Goal: Task Accomplishment & Management: Manage account settings

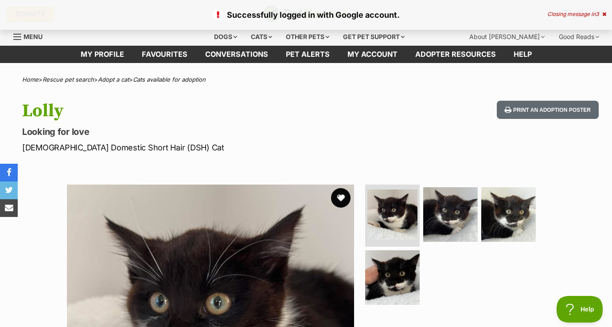
click at [339, 198] on button "favourite" at bounding box center [341, 198] width 20 height 20
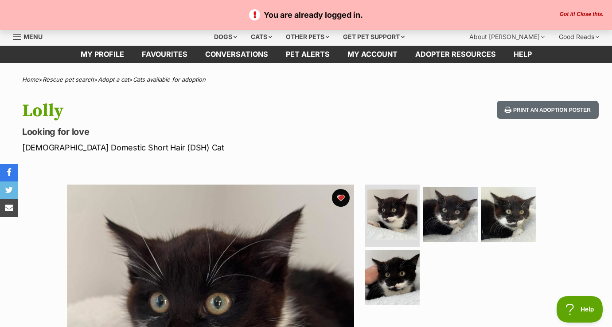
click at [591, 10] on p "You are already logged in." at bounding box center [306, 15] width 594 height 12
click at [591, 17] on button "Got it! Close this." at bounding box center [581, 14] width 49 height 7
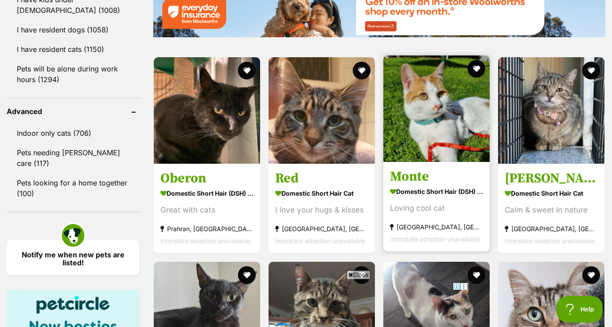
scroll to position [1091, 0]
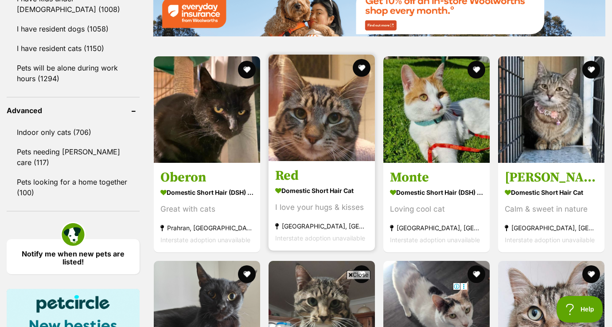
click at [323, 129] on img at bounding box center [322, 108] width 106 height 106
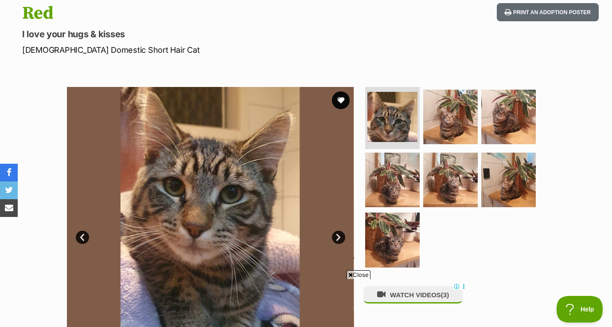
scroll to position [144, 0]
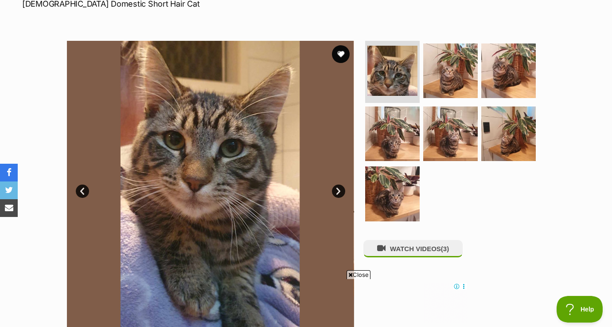
click at [342, 191] on link "Next" at bounding box center [338, 190] width 13 height 13
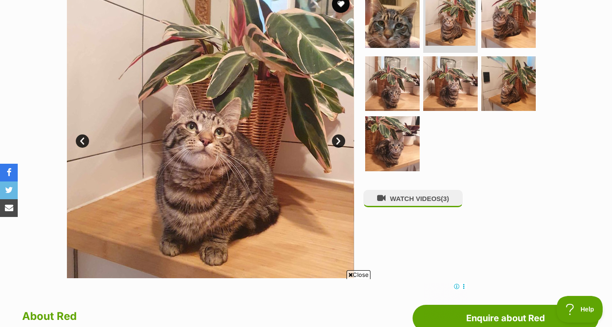
scroll to position [205, 0]
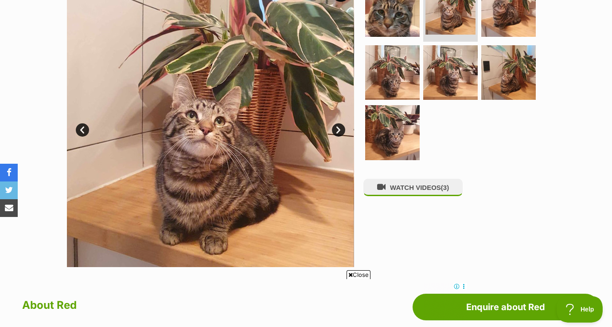
click at [339, 127] on link "Next" at bounding box center [338, 129] width 13 height 13
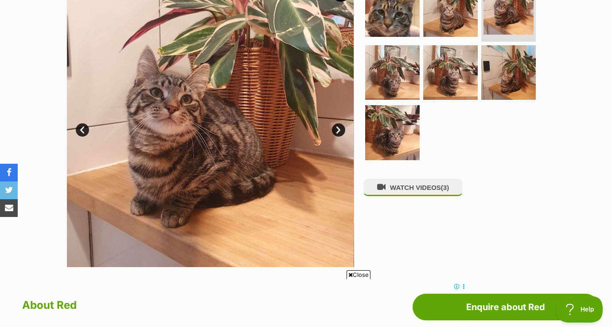
click at [337, 128] on link "Next" at bounding box center [338, 129] width 13 height 13
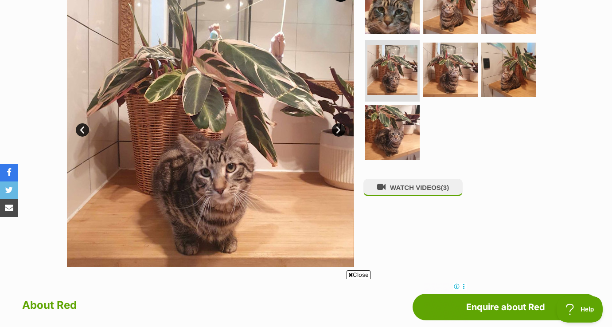
click at [337, 128] on link "Next" at bounding box center [338, 129] width 13 height 13
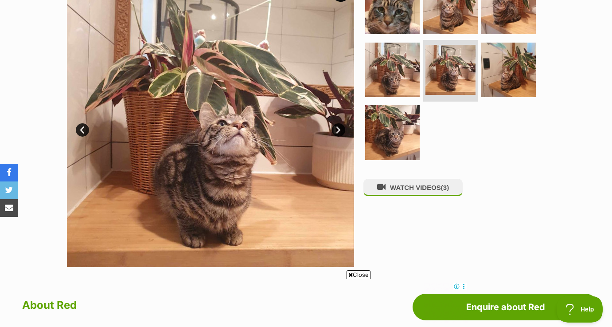
click at [337, 128] on link "Next" at bounding box center [338, 129] width 13 height 13
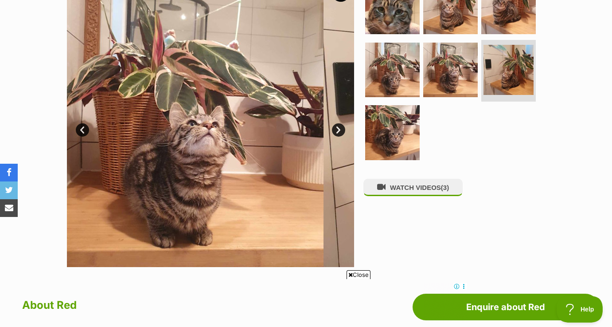
click at [337, 128] on link "Next" at bounding box center [338, 129] width 13 height 13
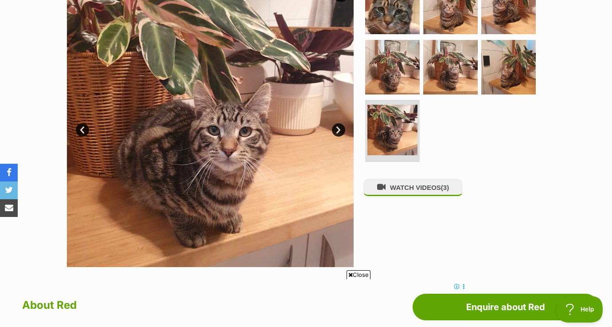
click at [337, 128] on link "Next" at bounding box center [338, 129] width 13 height 13
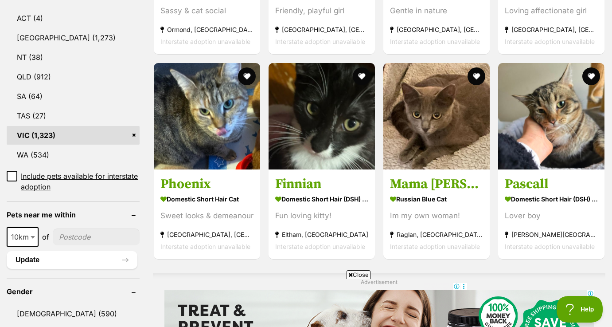
scroll to position [488, 0]
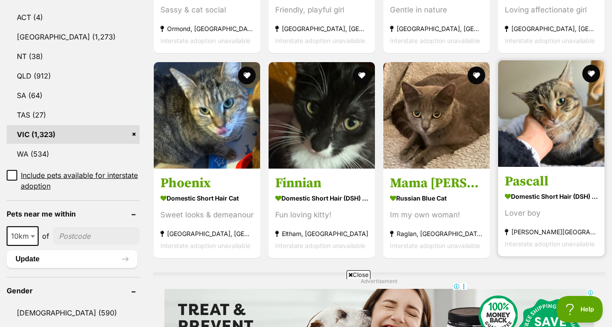
click at [515, 110] on img at bounding box center [551, 113] width 106 height 106
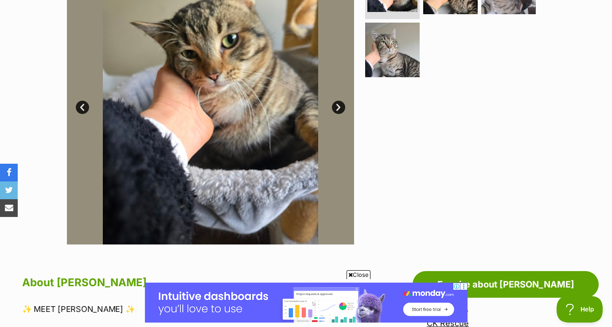
scroll to position [169, 0]
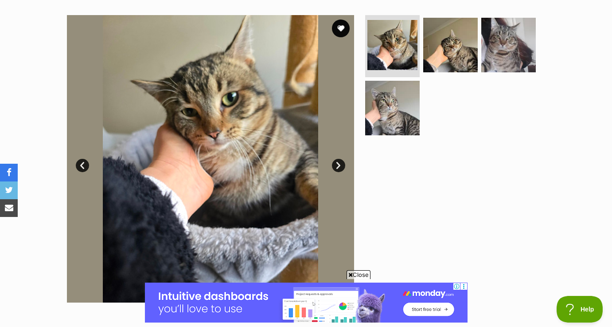
click at [339, 164] on link "Next" at bounding box center [338, 165] width 13 height 13
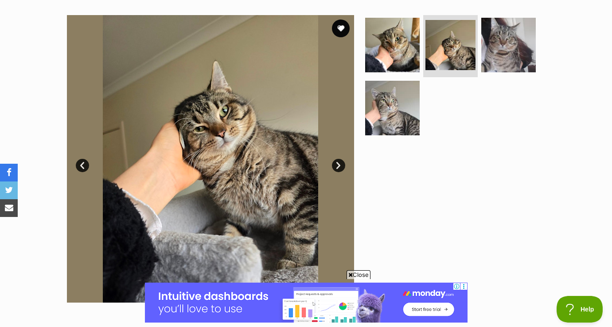
click at [339, 164] on link "Next" at bounding box center [338, 165] width 13 height 13
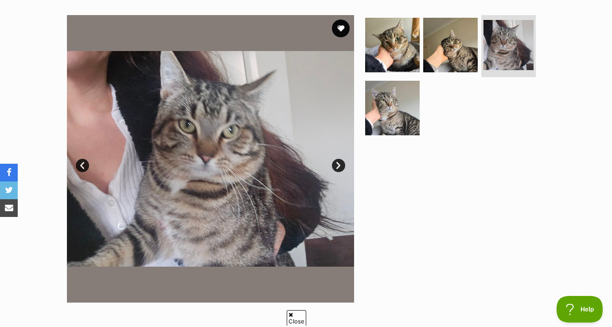
click at [339, 164] on link "Next" at bounding box center [338, 165] width 13 height 13
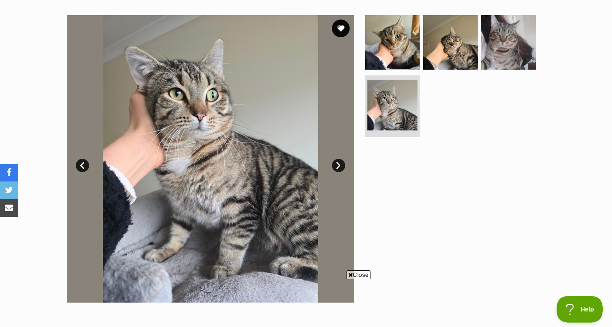
scroll to position [0, 0]
click at [339, 164] on link "Next" at bounding box center [338, 165] width 13 height 13
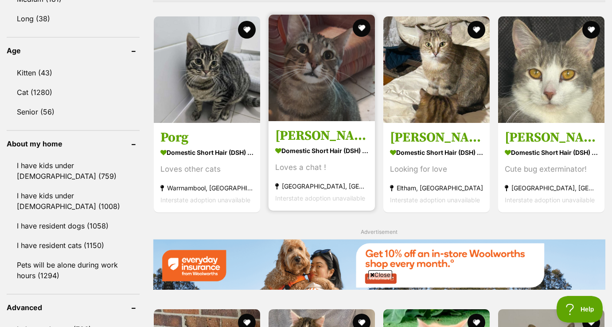
click at [351, 95] on img at bounding box center [322, 68] width 106 height 106
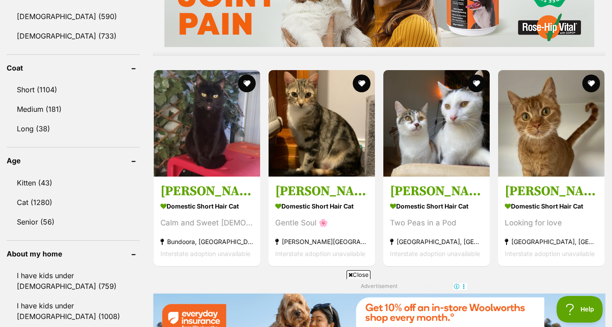
scroll to position [786, 0]
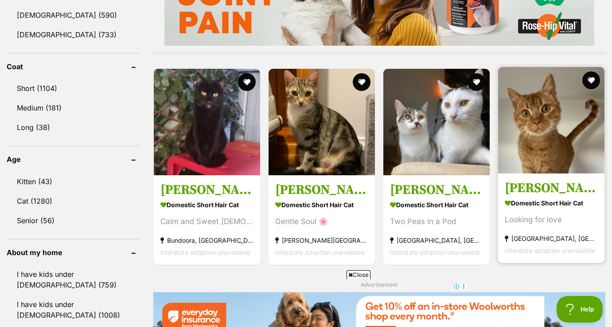
click at [559, 171] on img at bounding box center [551, 120] width 106 height 106
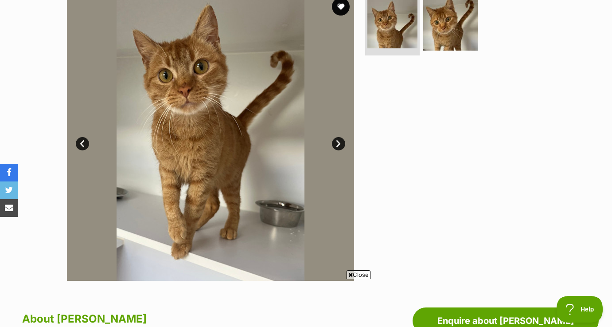
scroll to position [192, 0]
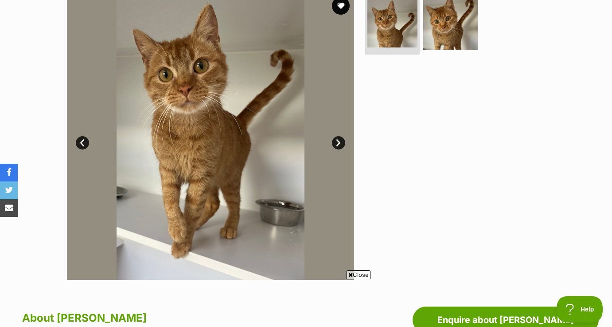
click at [339, 143] on link "Next" at bounding box center [338, 142] width 13 height 13
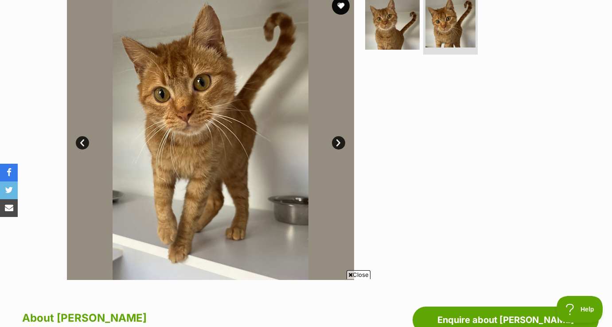
click at [333, 144] on link "Next" at bounding box center [338, 142] width 13 height 13
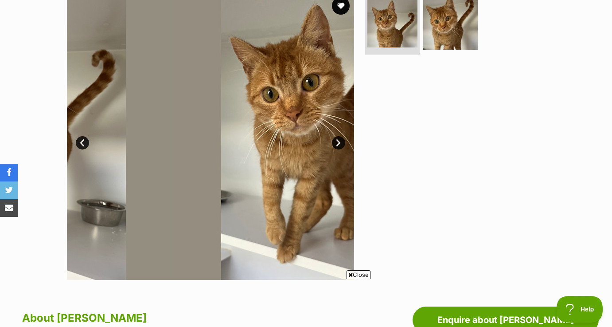
click at [333, 144] on link "Next" at bounding box center [338, 142] width 13 height 13
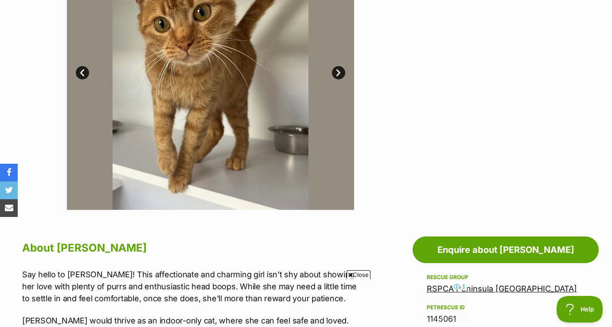
scroll to position [219, 0]
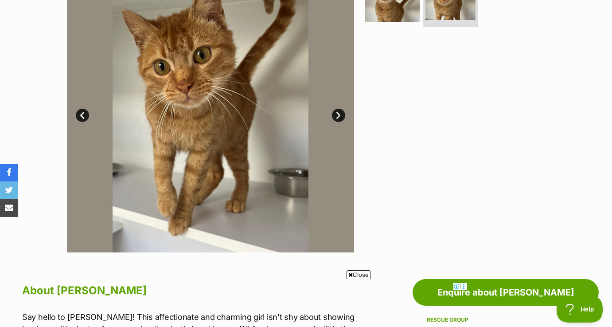
click at [338, 121] on link "Next" at bounding box center [338, 115] width 13 height 13
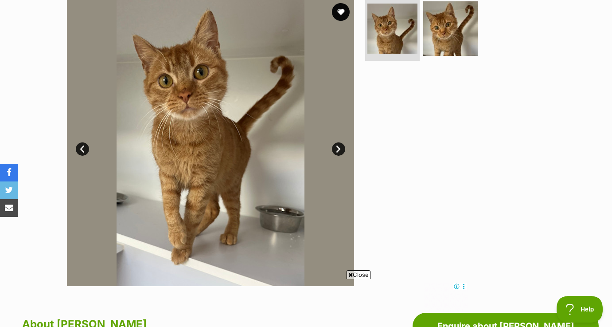
scroll to position [152, 0]
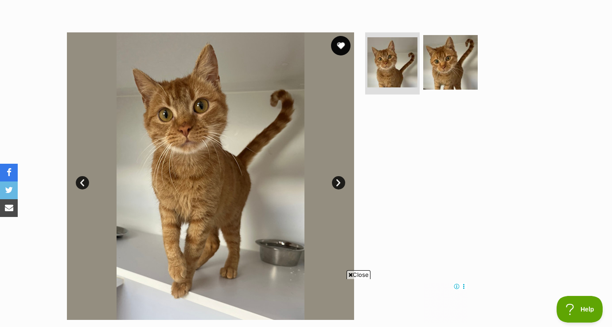
click at [342, 48] on button "favourite" at bounding box center [341, 46] width 20 height 20
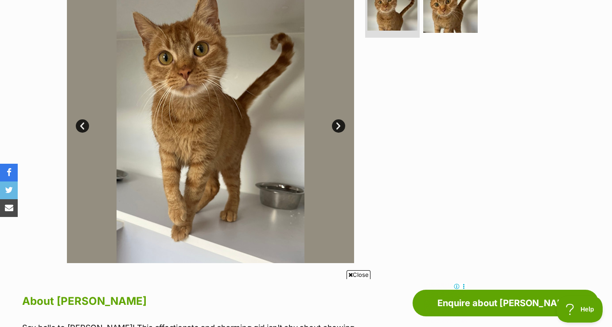
scroll to position [0, 0]
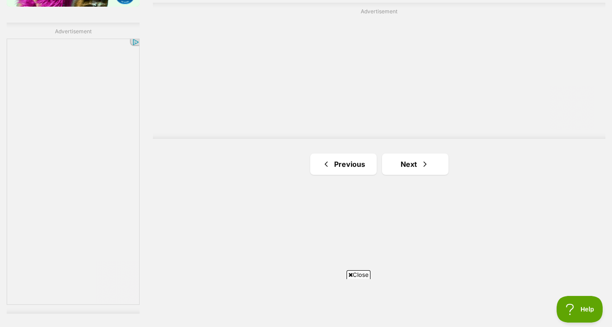
scroll to position [1628, 0]
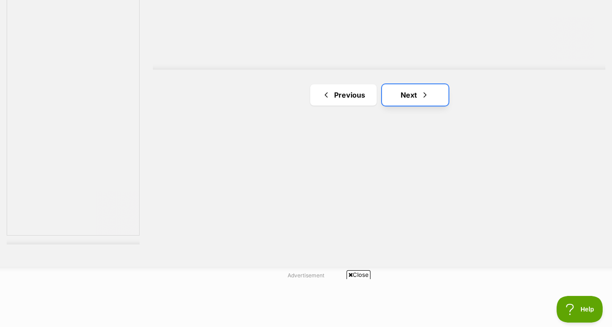
click at [419, 101] on link "Next" at bounding box center [415, 94] width 66 height 21
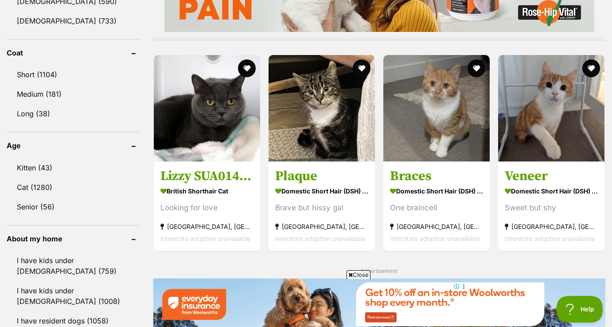
scroll to position [803, 0]
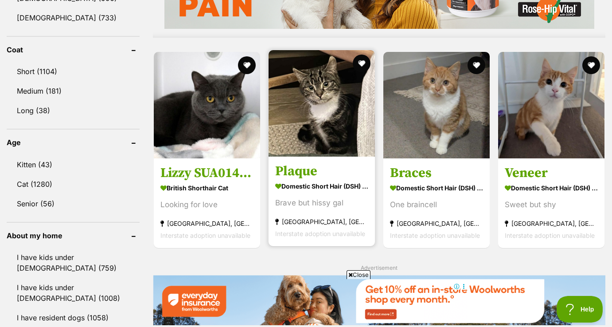
click at [336, 109] on img at bounding box center [322, 103] width 106 height 106
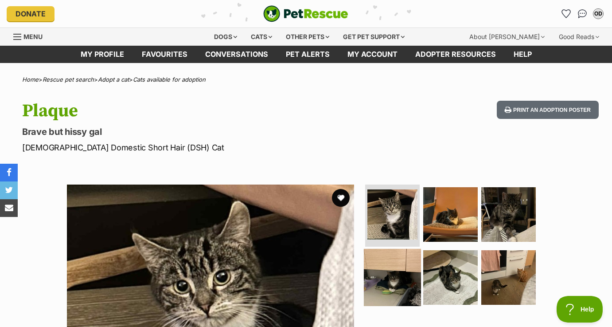
click at [391, 290] on img at bounding box center [392, 276] width 57 height 57
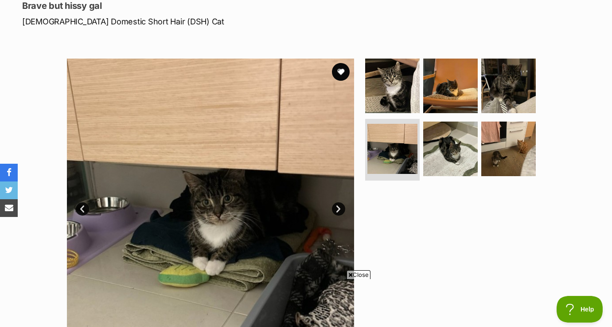
click at [336, 208] on link "Next" at bounding box center [338, 208] width 13 height 13
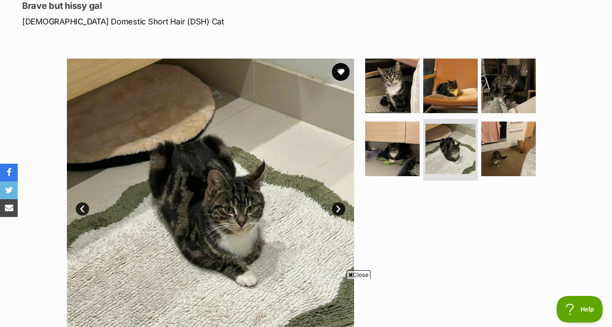
click at [336, 208] on link "Next" at bounding box center [338, 208] width 13 height 13
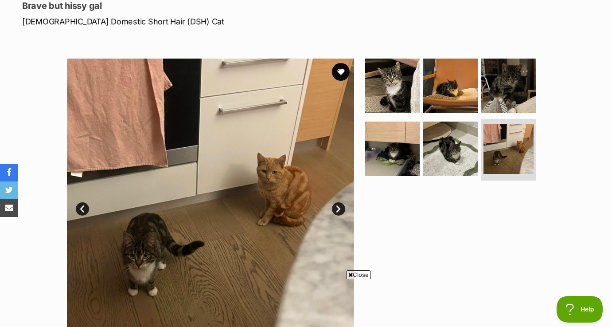
click at [336, 208] on link "Next" at bounding box center [338, 208] width 13 height 13
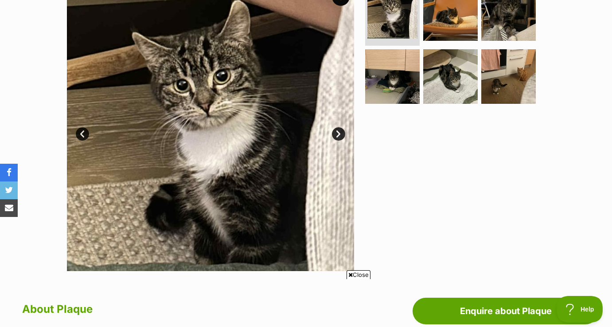
scroll to position [116, 0]
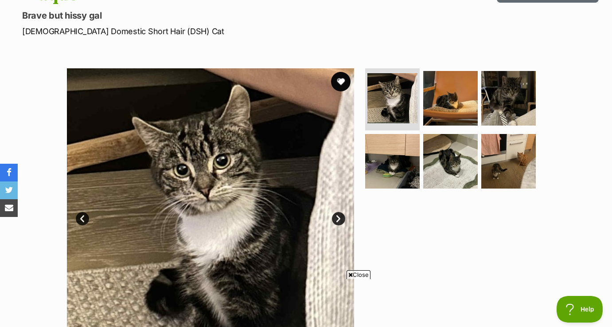
click at [341, 83] on button "favourite" at bounding box center [341, 82] width 20 height 20
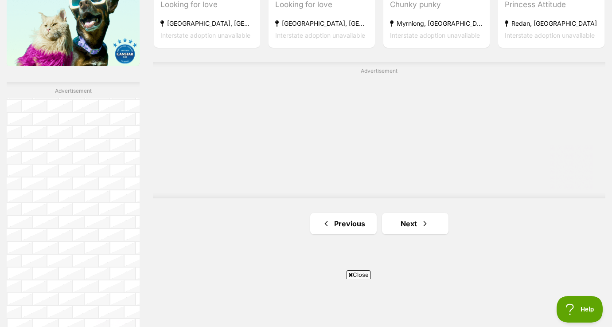
scroll to position [1507, 0]
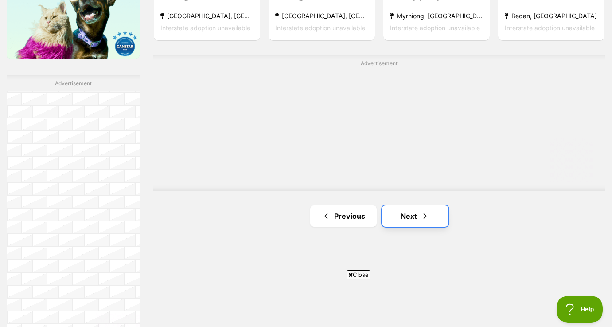
click at [420, 216] on link "Next" at bounding box center [415, 215] width 66 height 21
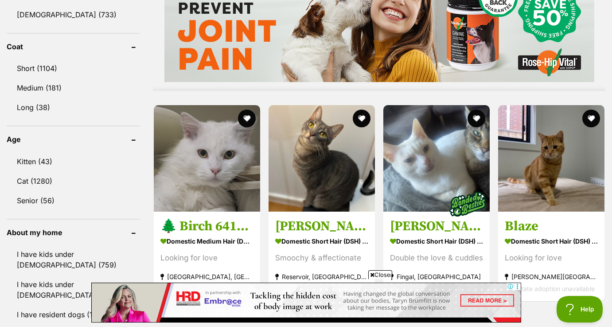
scroll to position [881, 0]
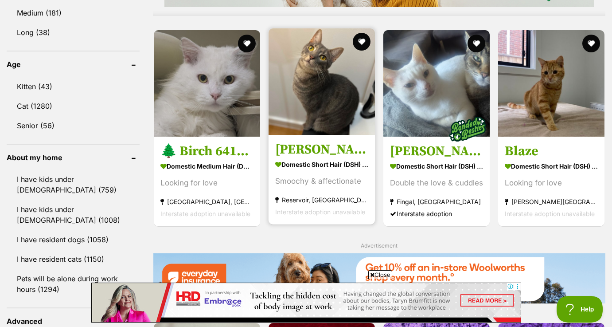
click at [330, 109] on img at bounding box center [322, 81] width 106 height 106
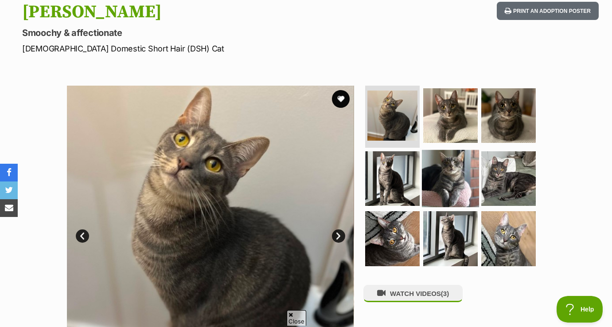
click at [452, 182] on img at bounding box center [450, 177] width 57 height 57
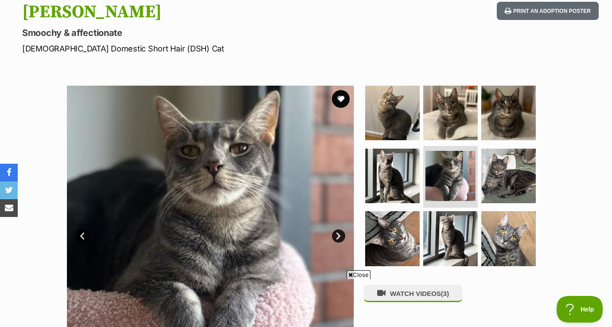
click at [339, 234] on link "Next" at bounding box center [338, 235] width 13 height 13
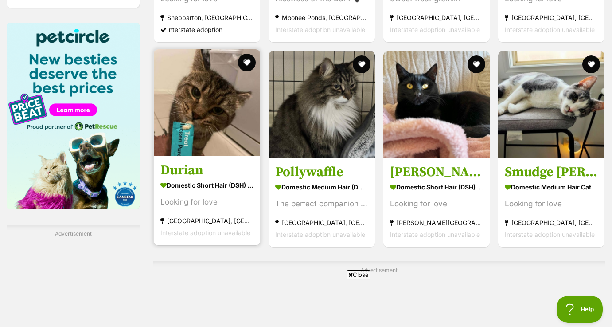
click at [197, 132] on img at bounding box center [207, 102] width 106 height 106
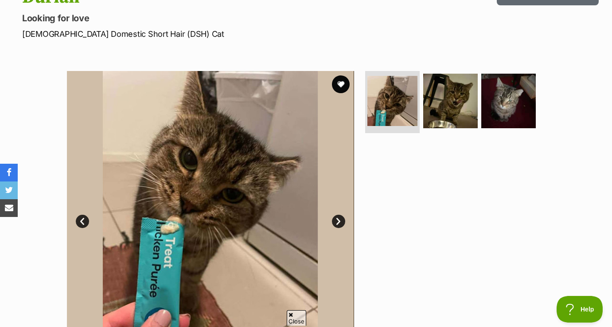
click at [335, 222] on link "Next" at bounding box center [338, 221] width 13 height 13
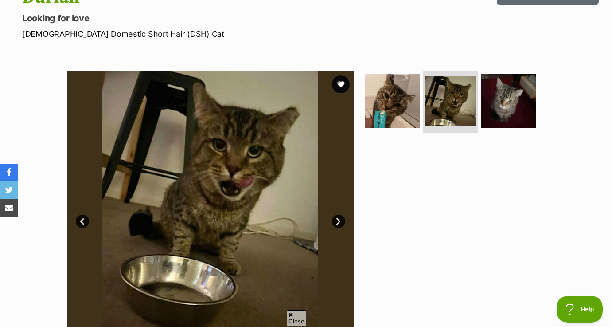
click at [335, 222] on link "Next" at bounding box center [338, 221] width 13 height 13
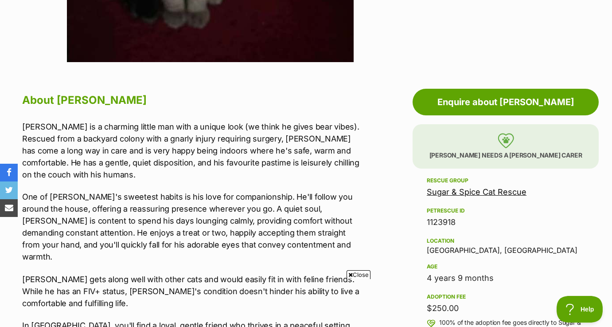
scroll to position [489, 0]
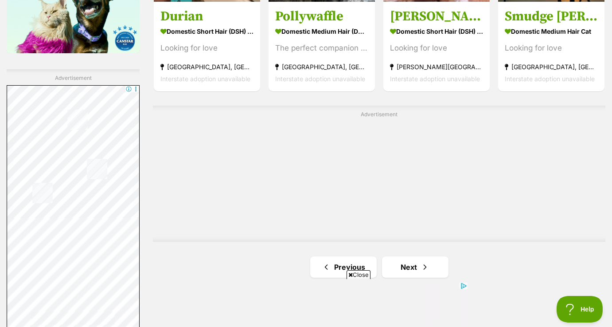
click at [363, 272] on span "Close" at bounding box center [359, 274] width 24 height 9
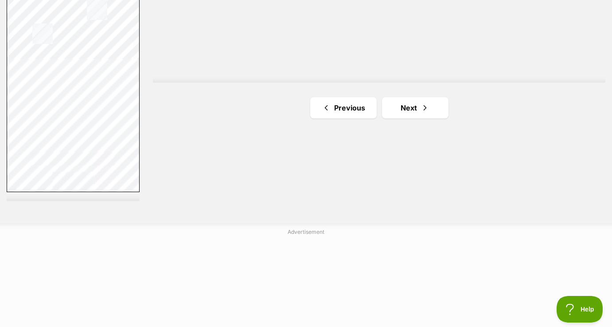
scroll to position [1649, 0]
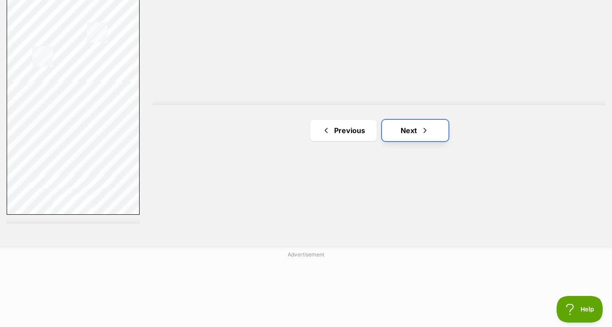
click at [402, 120] on link "Next" at bounding box center [415, 130] width 66 height 21
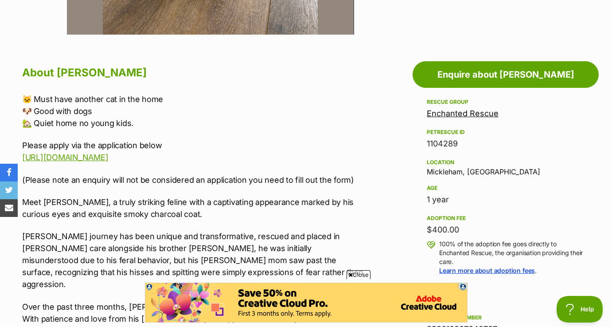
scroll to position [496, 0]
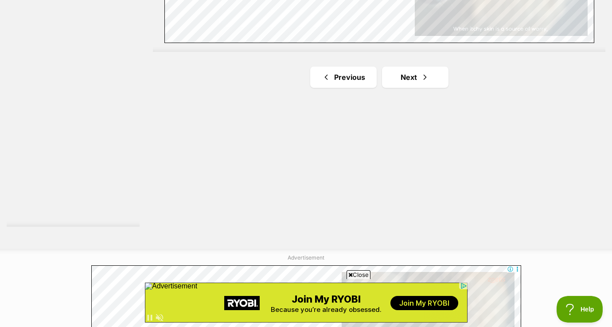
scroll to position [1652, 0]
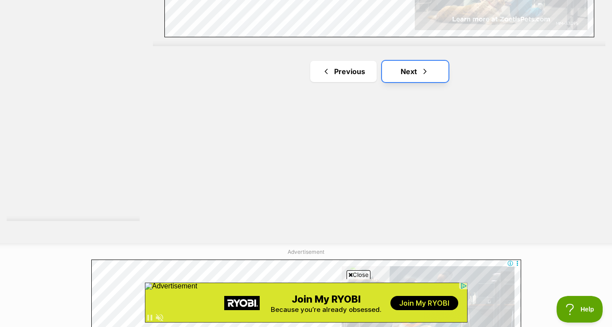
click at [411, 66] on link "Next" at bounding box center [415, 71] width 66 height 21
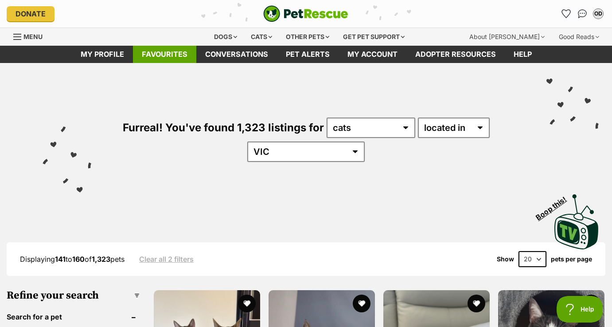
click at [166, 55] on link "Favourites" at bounding box center [164, 54] width 63 height 17
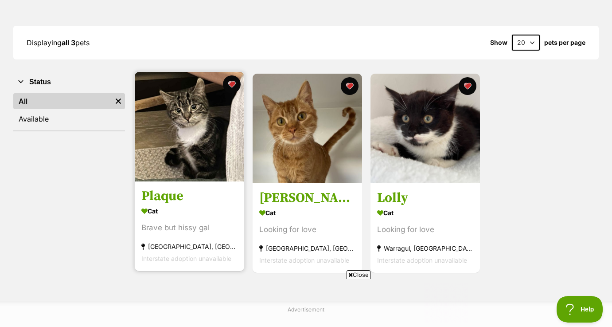
scroll to position [112, 0]
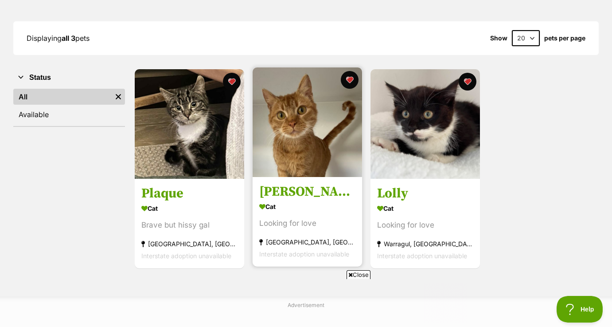
click at [293, 119] on img at bounding box center [307, 121] width 109 height 109
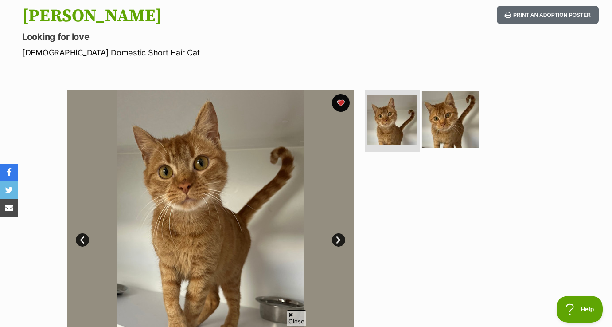
click at [440, 104] on img at bounding box center [450, 119] width 57 height 57
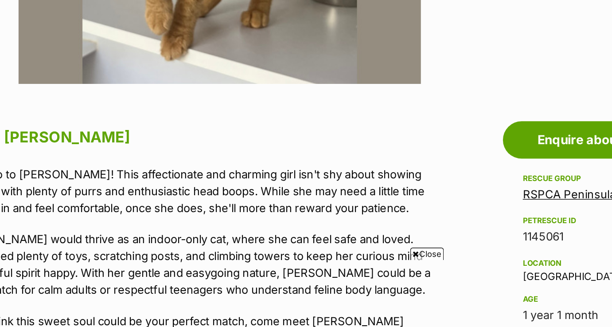
scroll to position [414, 0]
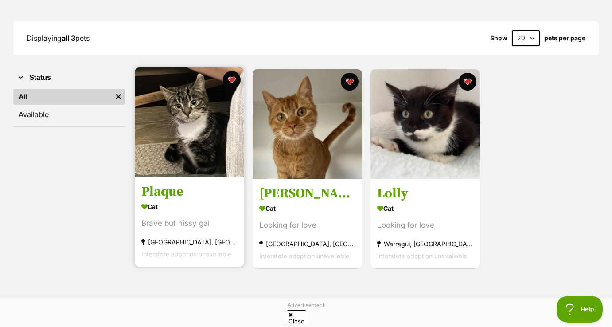
click at [198, 127] on img at bounding box center [189, 121] width 109 height 109
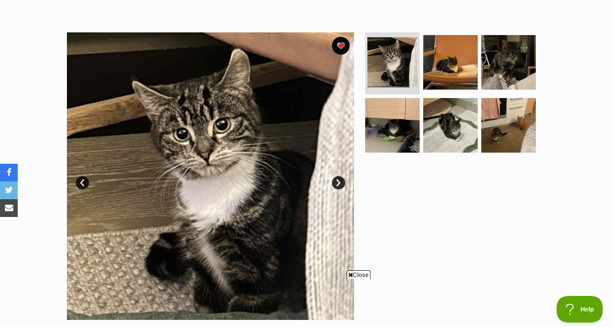
click at [335, 183] on link "Next" at bounding box center [338, 182] width 13 height 13
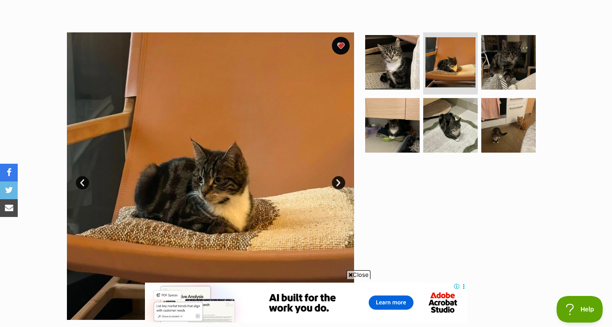
click at [332, 181] on link "Next" at bounding box center [338, 182] width 13 height 13
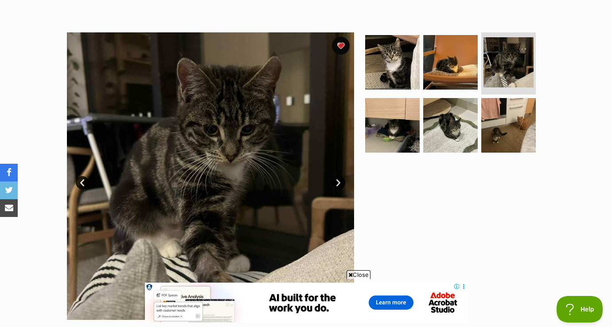
click at [335, 180] on link "Next" at bounding box center [338, 182] width 13 height 13
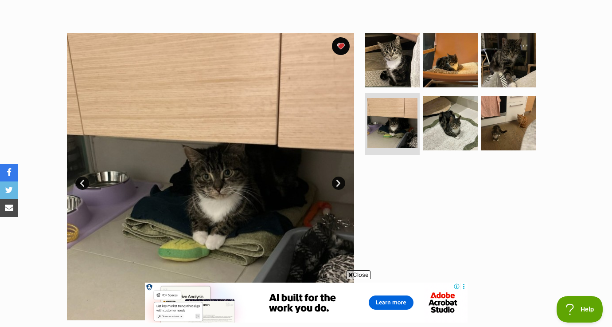
scroll to position [151, 0]
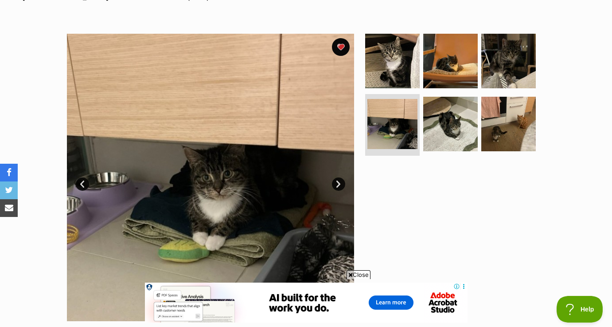
click at [338, 180] on link "Next" at bounding box center [338, 183] width 13 height 13
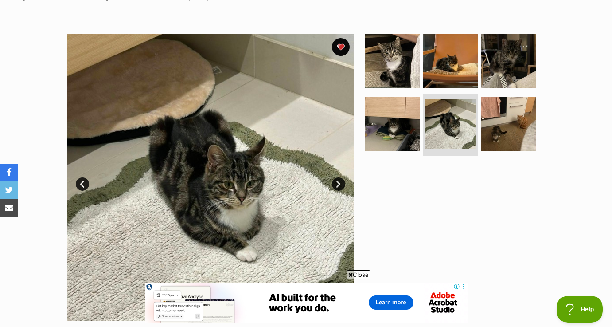
click at [340, 187] on link "Next" at bounding box center [338, 183] width 13 height 13
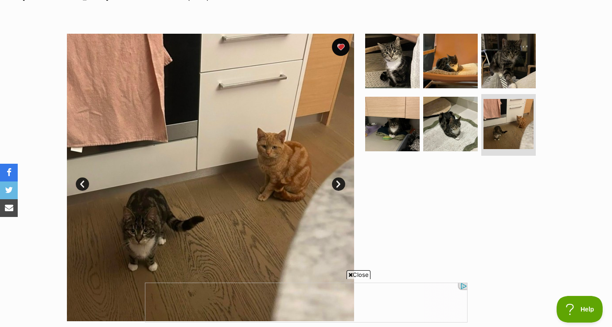
scroll to position [0, 0]
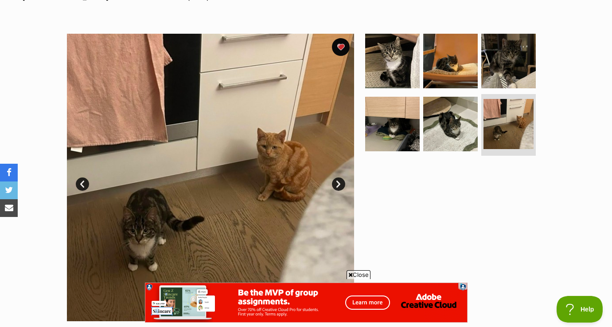
click at [361, 273] on section "Available 6 of 6 images 6 of 6 images 6 of 6 images 6 of 6 images 6 of 6 images…" at bounding box center [306, 170] width 505 height 300
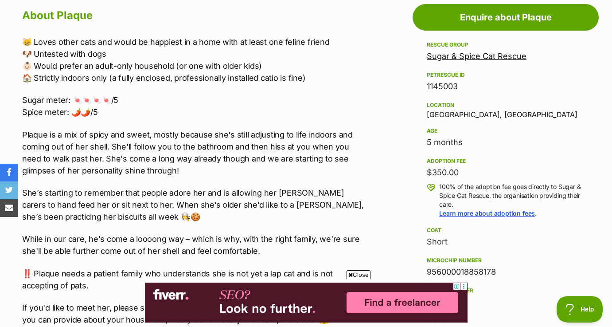
scroll to position [515, 0]
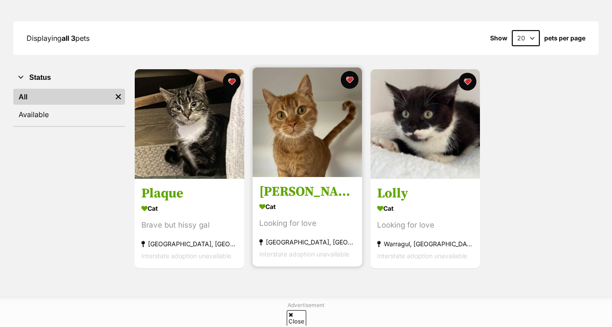
click at [329, 114] on img at bounding box center [307, 121] width 109 height 109
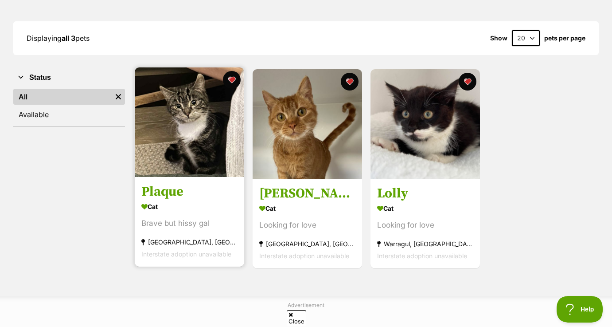
click at [167, 108] on img at bounding box center [189, 121] width 109 height 109
click at [166, 132] on img at bounding box center [189, 121] width 109 height 109
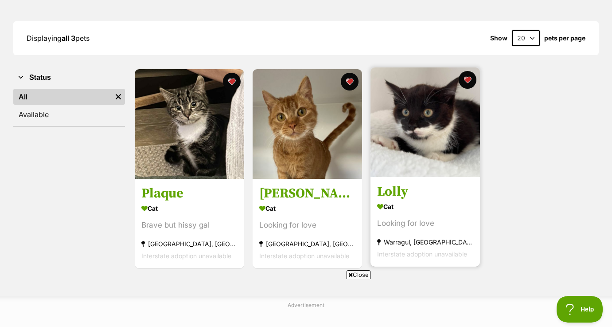
click at [409, 184] on link "[PERSON_NAME] Looking for love [GEOGRAPHIC_DATA], [GEOGRAPHIC_DATA] Interstate …" at bounding box center [425, 222] width 109 height 90
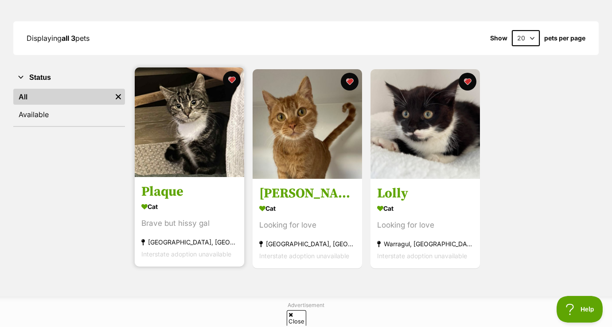
click at [187, 143] on img at bounding box center [189, 121] width 109 height 109
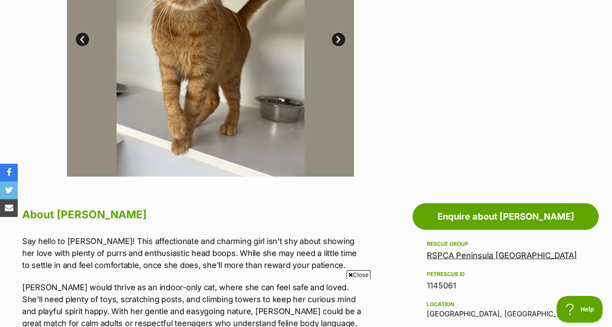
scroll to position [239, 0]
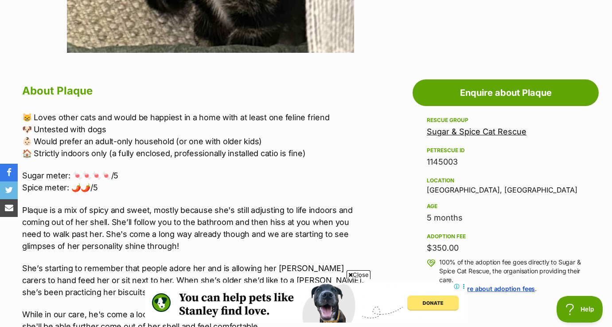
scroll to position [429, 0]
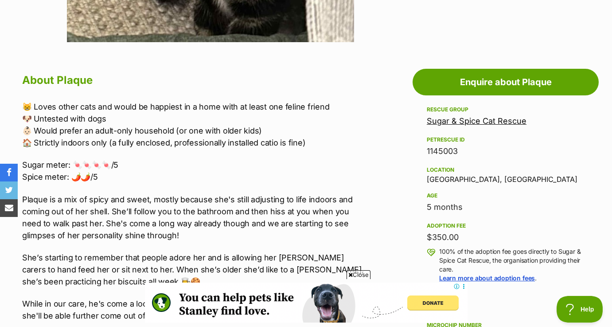
click at [148, 119] on p "😸 Loves other cats and would be happiest in a home with at least one feline fri…" at bounding box center [193, 125] width 343 height 48
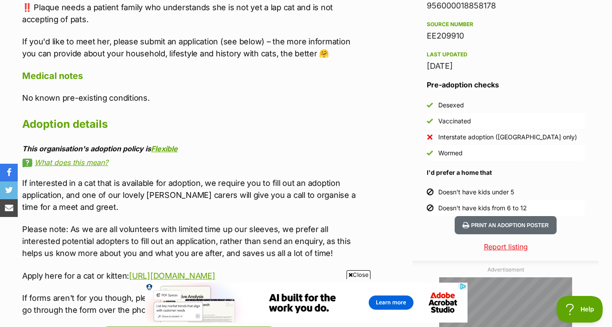
scroll to position [771, 0]
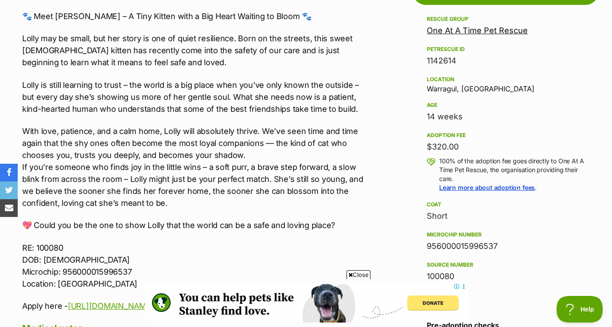
scroll to position [527, 0]
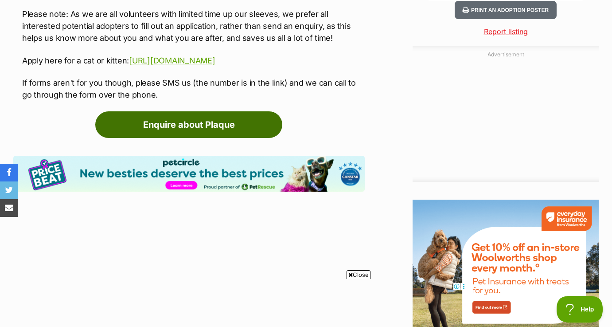
click at [218, 138] on link "Enquire about Plaque" at bounding box center [188, 124] width 187 height 27
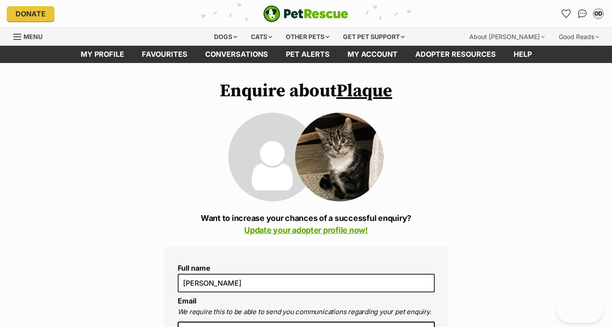
click at [260, 162] on icon at bounding box center [272, 166] width 41 height 58
click at [600, 12] on div "OD" at bounding box center [599, 14] width 12 height 12
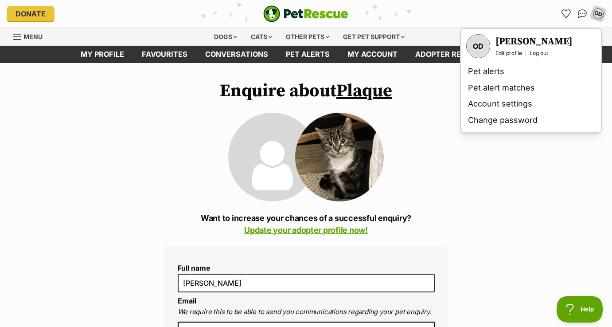
click at [479, 45] on div "OD" at bounding box center [478, 46] width 22 height 22
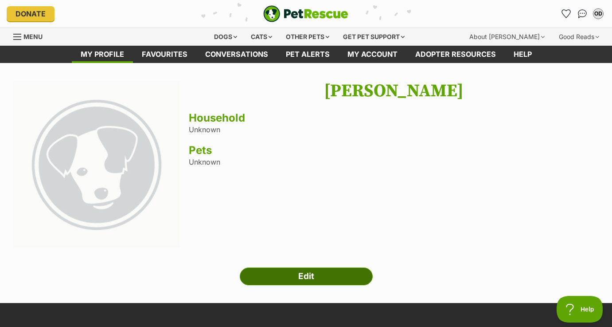
click at [297, 281] on link "Edit" at bounding box center [306, 276] width 133 height 18
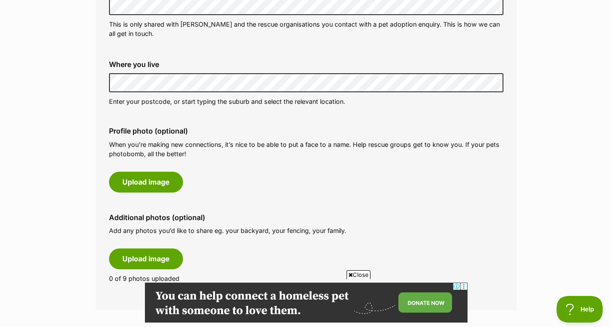
scroll to position [348, 0]
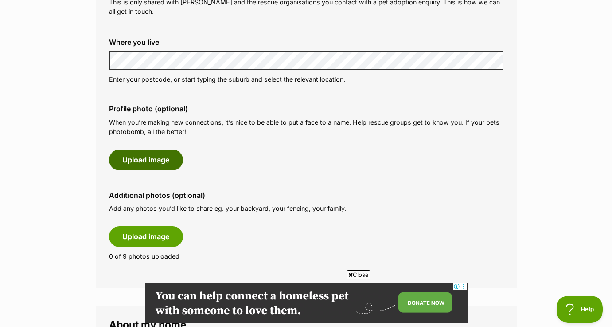
click at [163, 161] on button "Upload image" at bounding box center [146, 159] width 74 height 20
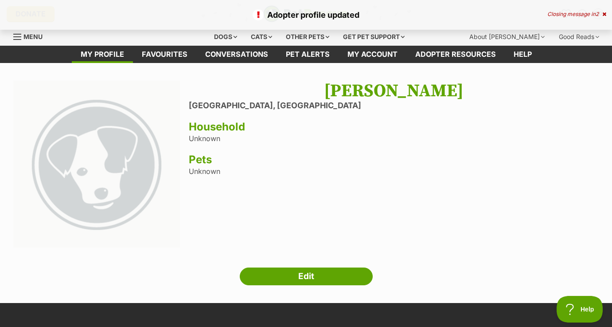
drag, startPoint x: 111, startPoint y: 133, endPoint x: 106, endPoint y: 133, distance: 5.3
click at [111, 133] on img at bounding box center [96, 164] width 167 height 167
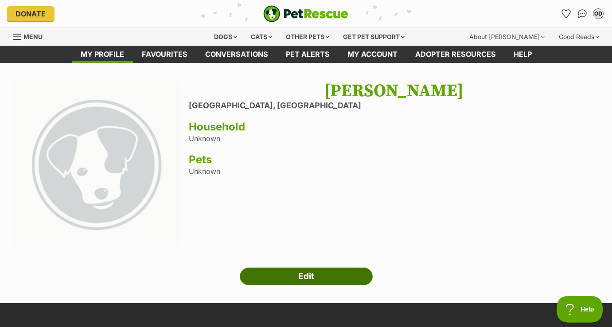
click at [289, 269] on link "Edit" at bounding box center [306, 276] width 133 height 18
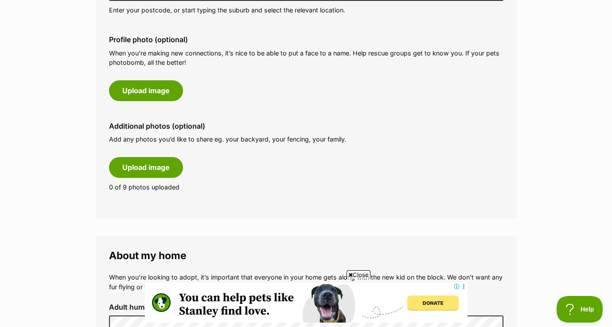
scroll to position [418, 0]
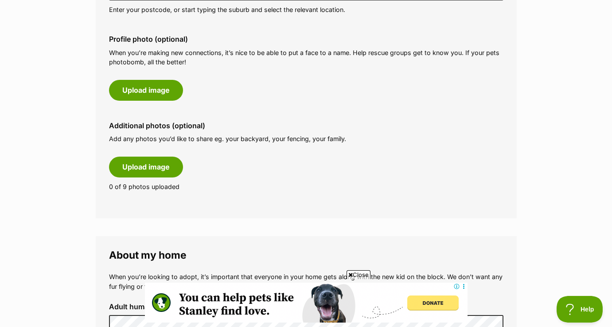
click at [253, 125] on label "Additional photos (optional)" at bounding box center [306, 125] width 394 height 8
click at [165, 94] on button "Upload image" at bounding box center [146, 90] width 74 height 20
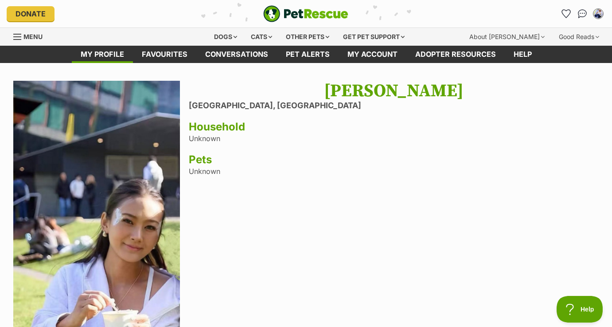
click at [602, 10] on button "My account" at bounding box center [598, 13] width 18 height 18
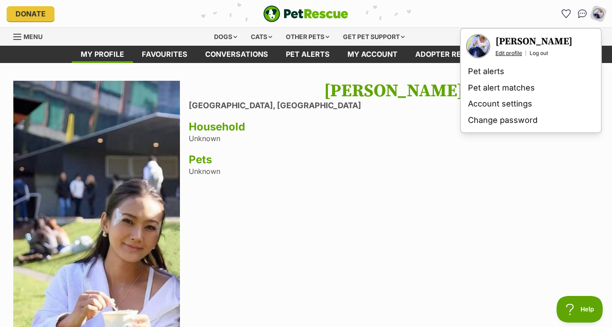
click at [505, 54] on link "Edit profile" at bounding box center [509, 53] width 27 height 7
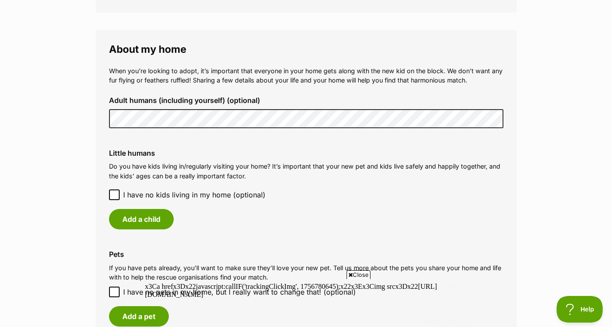
scroll to position [751, 0]
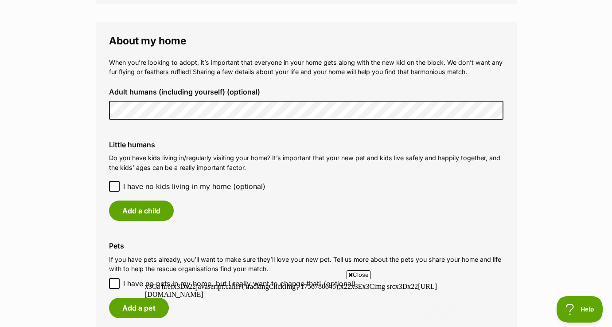
click at [114, 172] on div "Little humans Do you have kids living in/regularly visiting your home? It’s imp…" at bounding box center [306, 180] width 409 height 94
click at [113, 183] on icon at bounding box center [114, 186] width 6 height 6
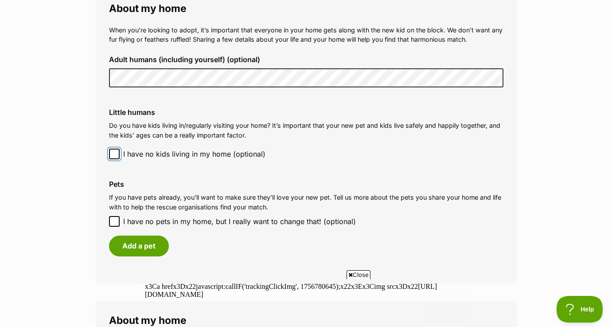
scroll to position [850, 0]
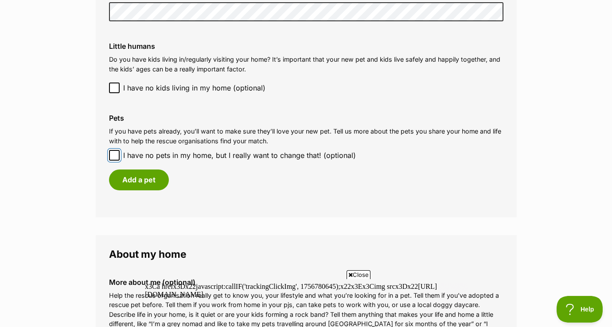
click at [109, 150] on input "I have no pets in my home, but I really want to change that! (optional)" at bounding box center [114, 155] width 11 height 11
checkbox input "true"
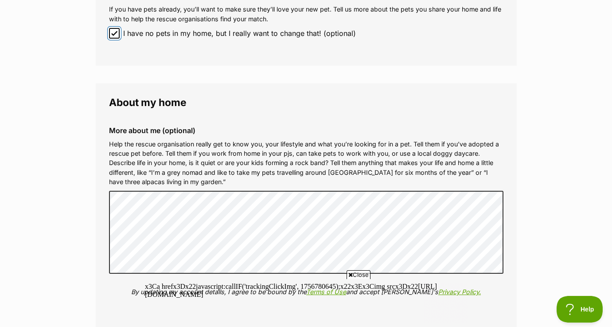
scroll to position [975, 0]
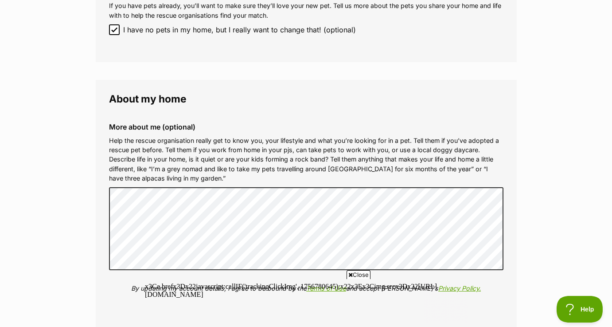
click at [326, 151] on p "Help the rescue organisation really get to know you, your lifestyle and what yo…" at bounding box center [306, 159] width 394 height 47
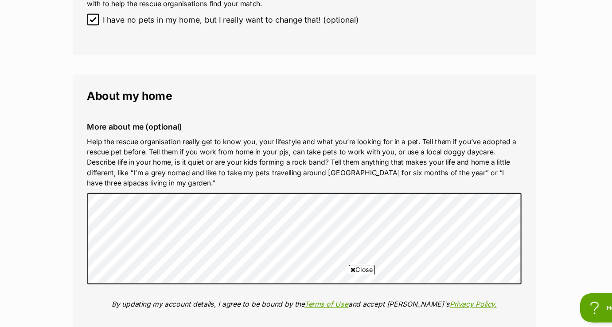
scroll to position [966, 0]
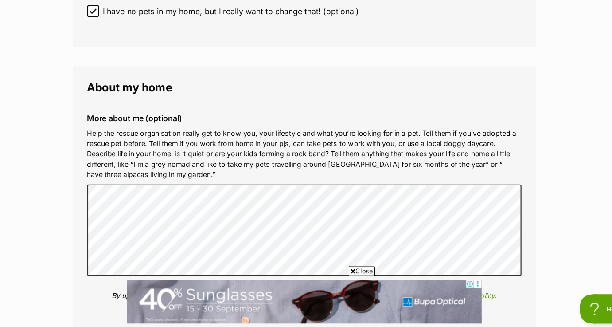
click at [330, 133] on div "More about me (optional) Help the rescue organisation really get to know you, y…" at bounding box center [306, 223] width 409 height 197
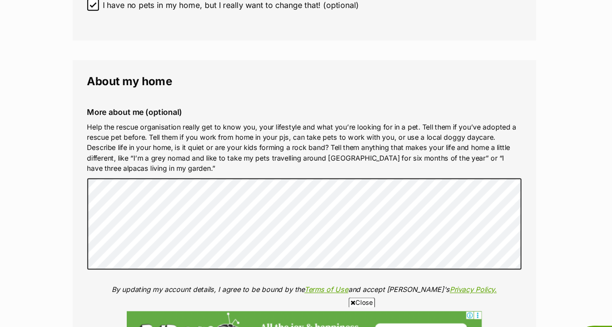
scroll to position [0, 0]
